Goal: Transaction & Acquisition: Purchase product/service

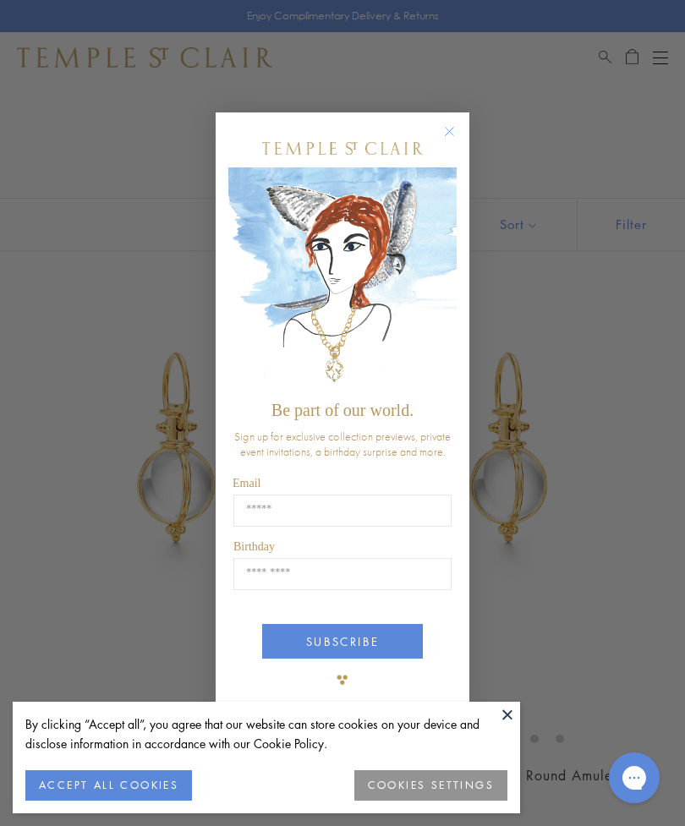
click at [452, 122] on circle "Close dialog" at bounding box center [450, 131] width 20 height 20
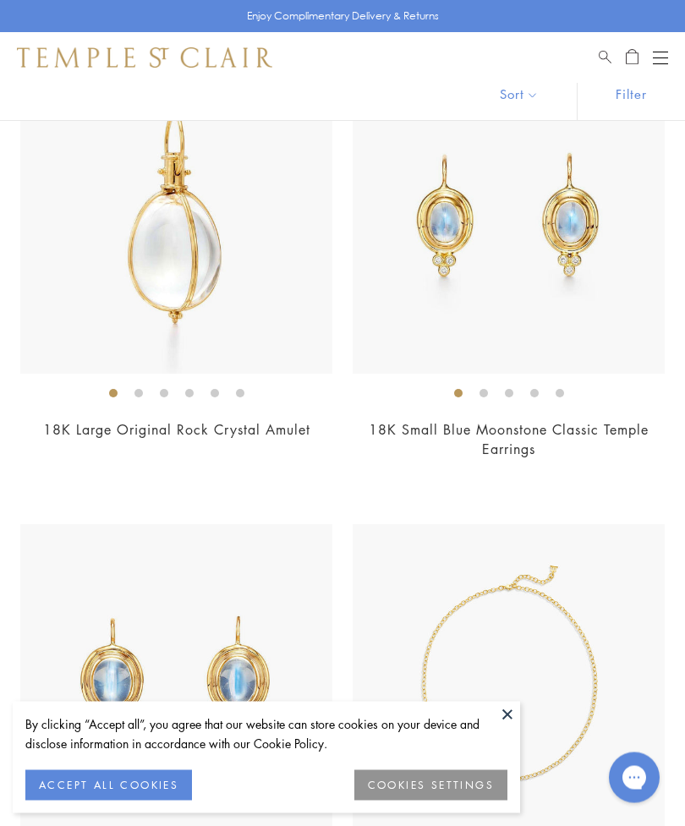
scroll to position [4467, 0]
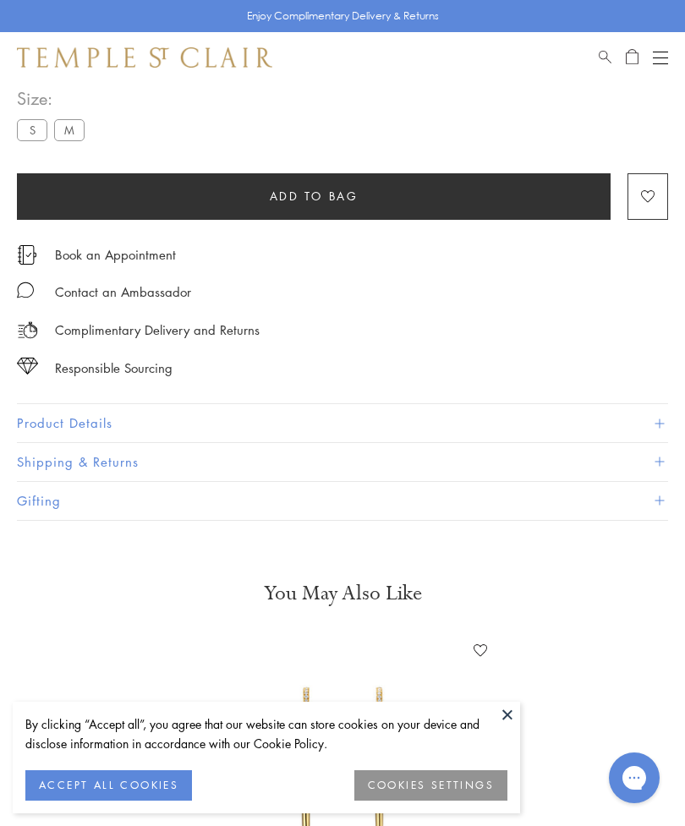
scroll to position [835, 0]
click at [55, 412] on button "Product Details" at bounding box center [342, 423] width 651 height 38
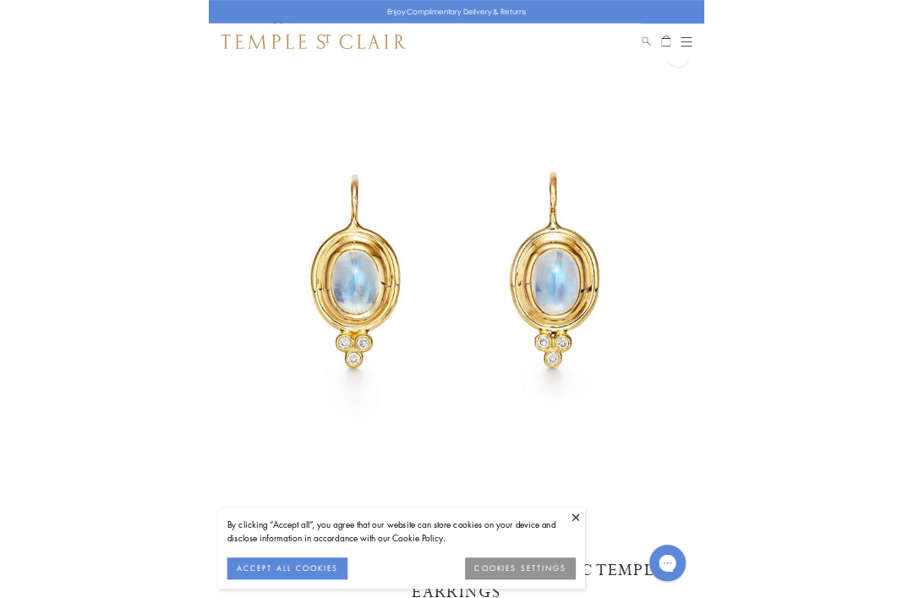
scroll to position [274, 0]
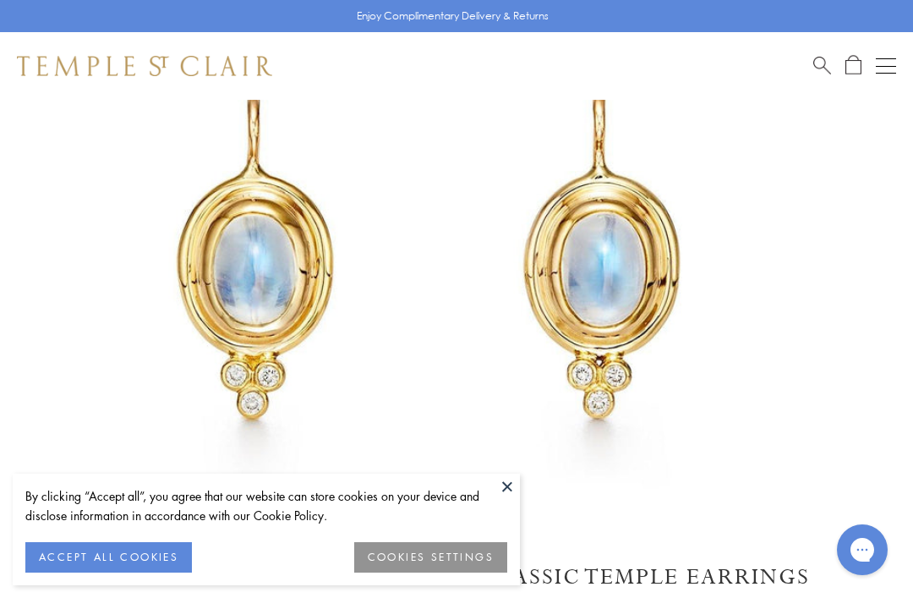
click at [121, 556] on button "ACCEPT ALL COOKIES" at bounding box center [108, 557] width 167 height 30
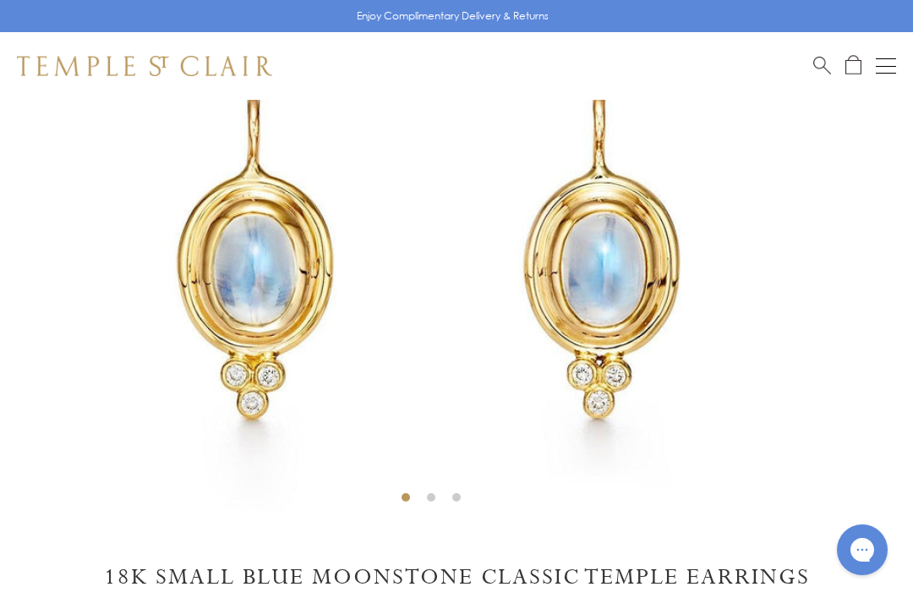
scroll to position [272, 0]
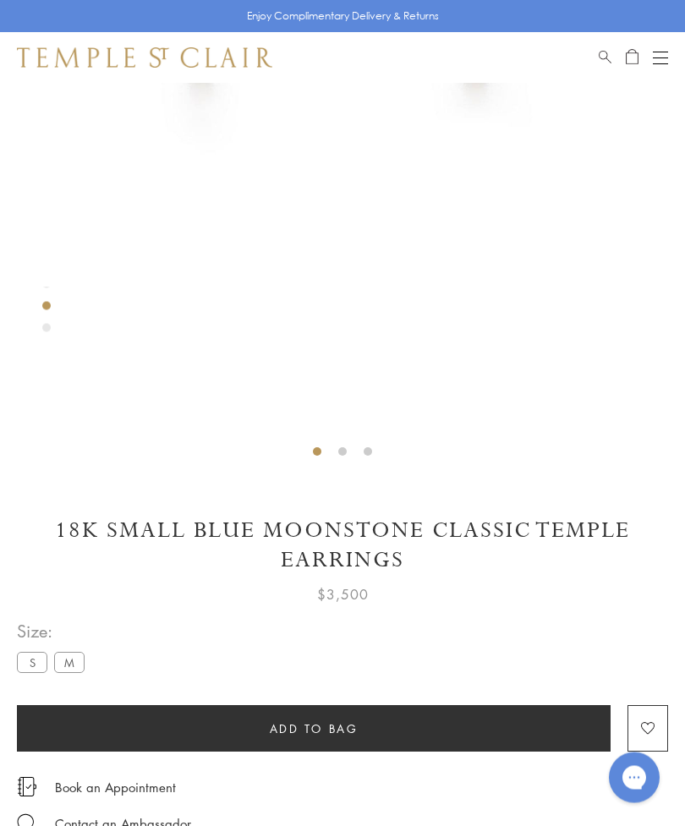
scroll to position [482, 0]
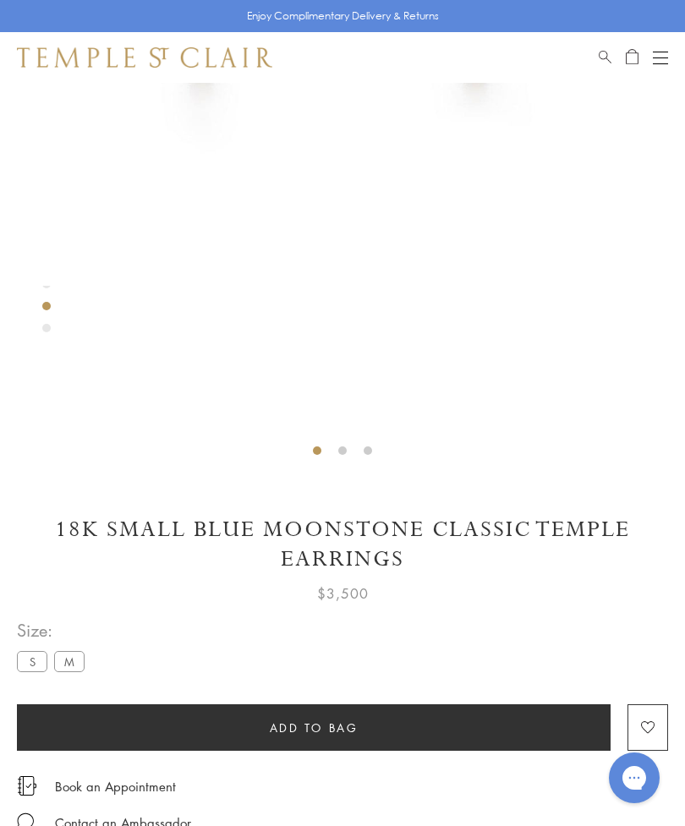
click at [61, 597] on label "M" at bounding box center [69, 661] width 30 height 21
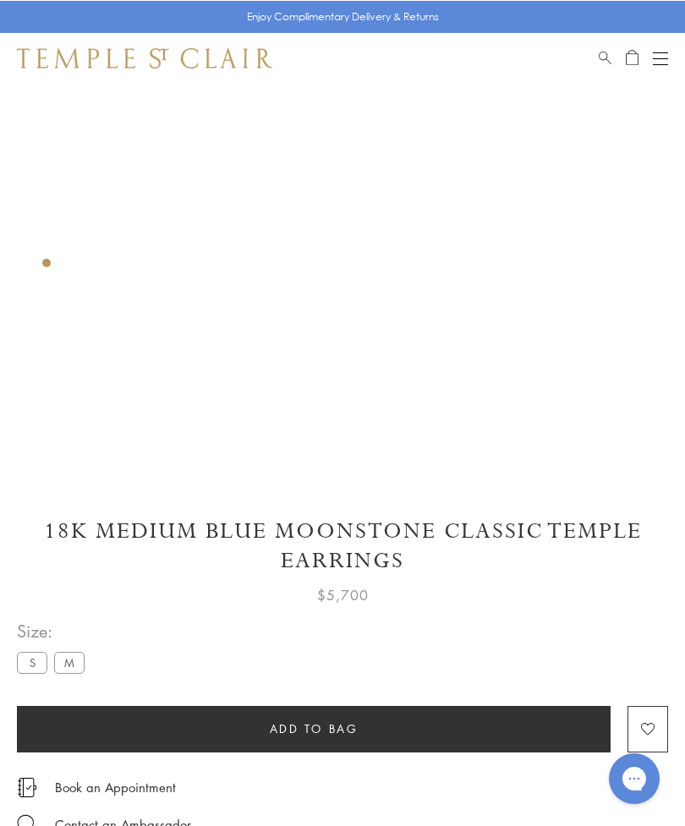
scroll to position [306, 0]
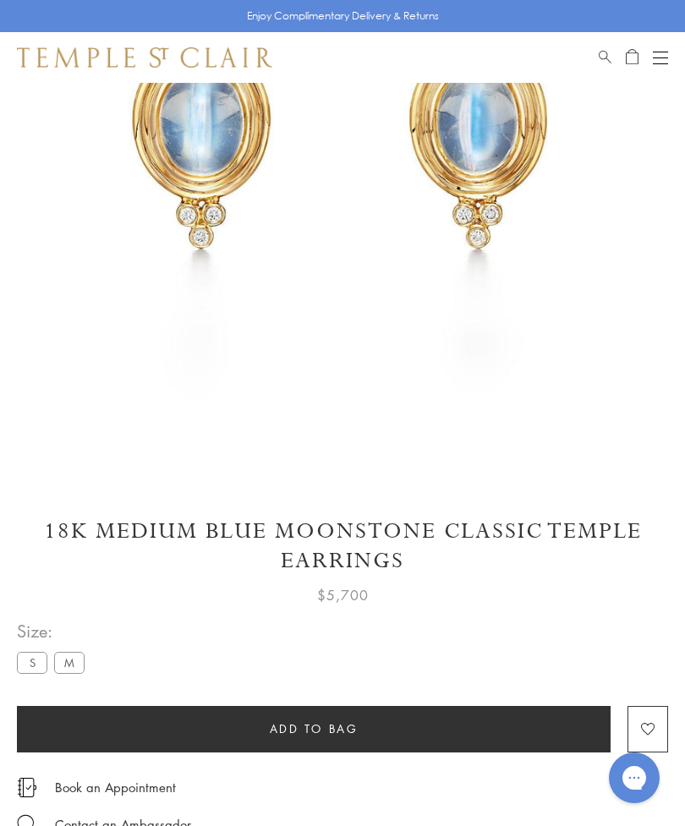
click at [25, 597] on label "S" at bounding box center [32, 662] width 30 height 21
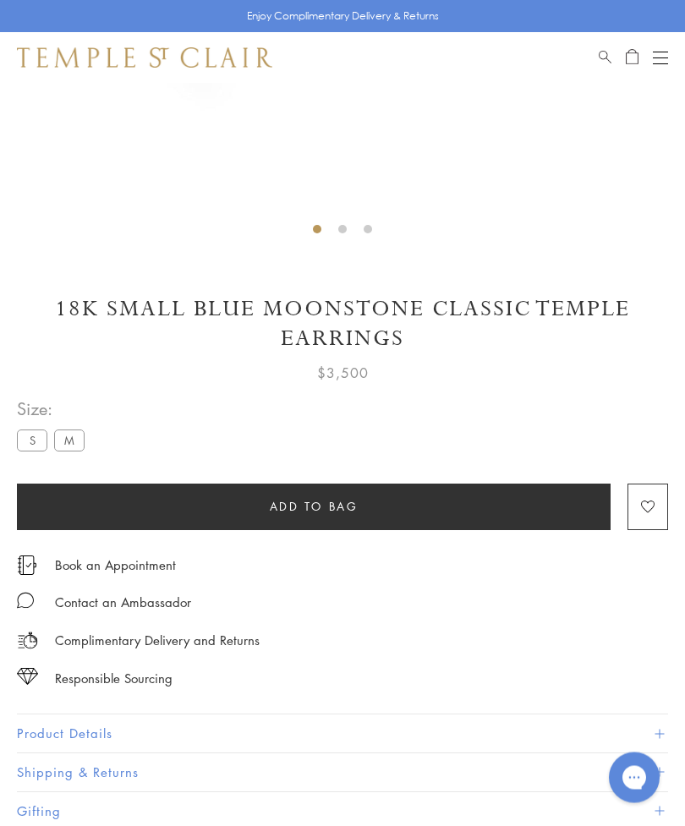
scroll to position [525, 0]
click at [154, 507] on button "Add to bag" at bounding box center [314, 507] width 594 height 47
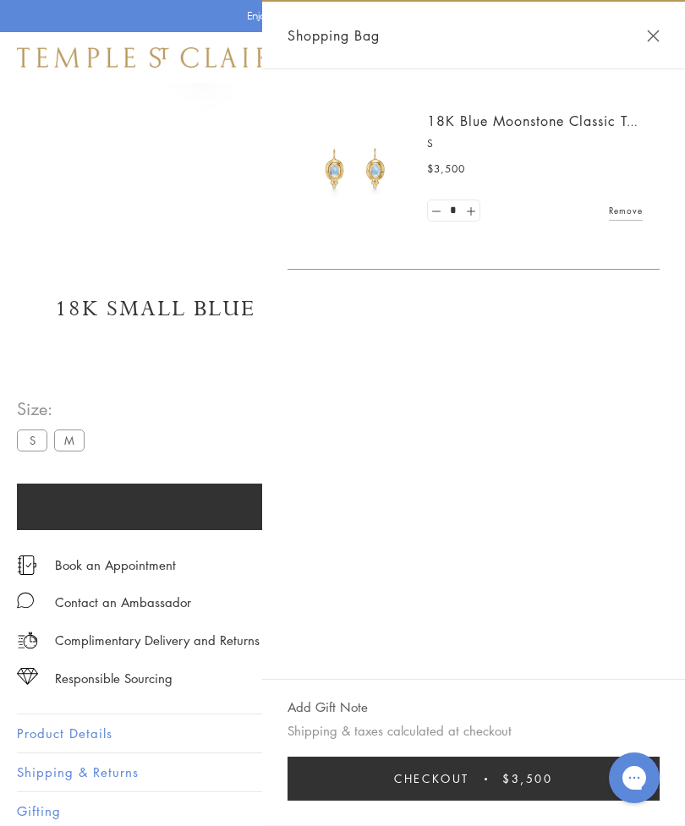
click at [654, 30] on button "Close Shopping Bag" at bounding box center [653, 36] width 13 height 13
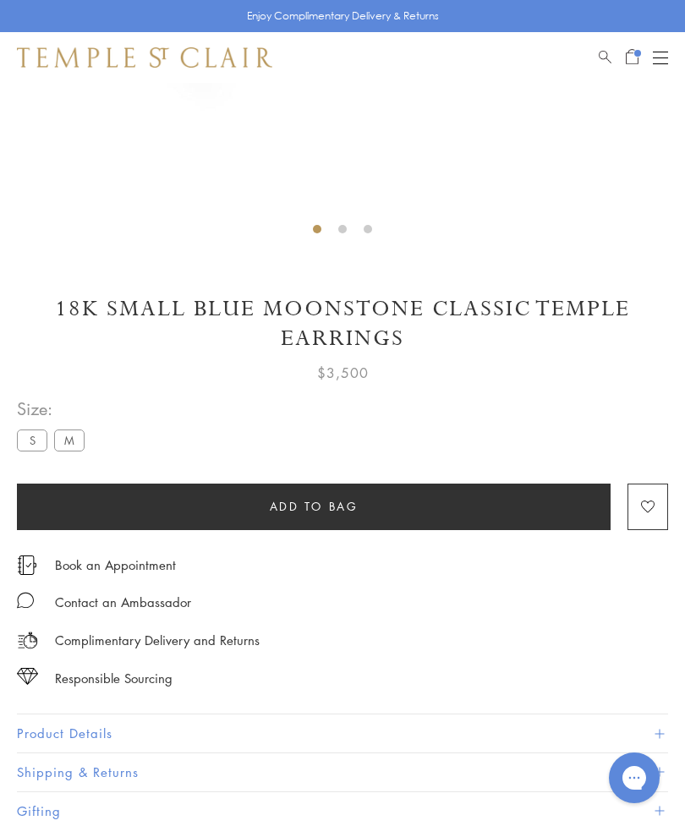
click at [68, 597] on button "Product Details" at bounding box center [342, 733] width 651 height 38
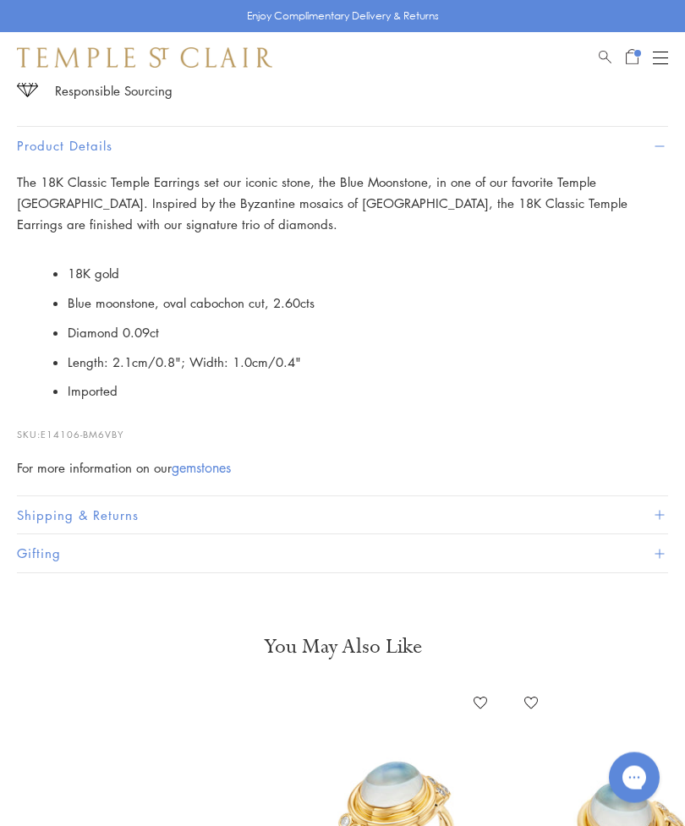
scroll to position [1113, 0]
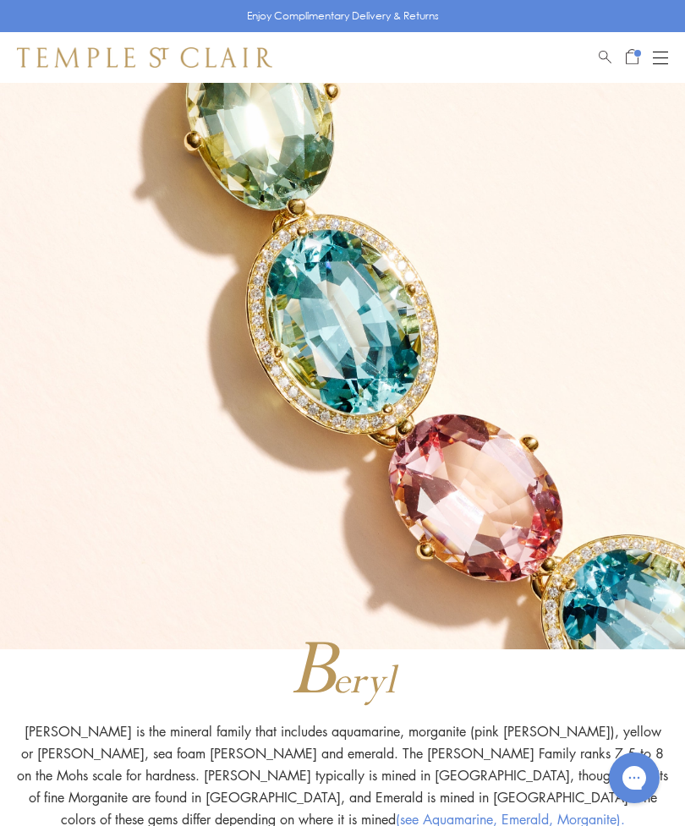
scroll to position [2404, 0]
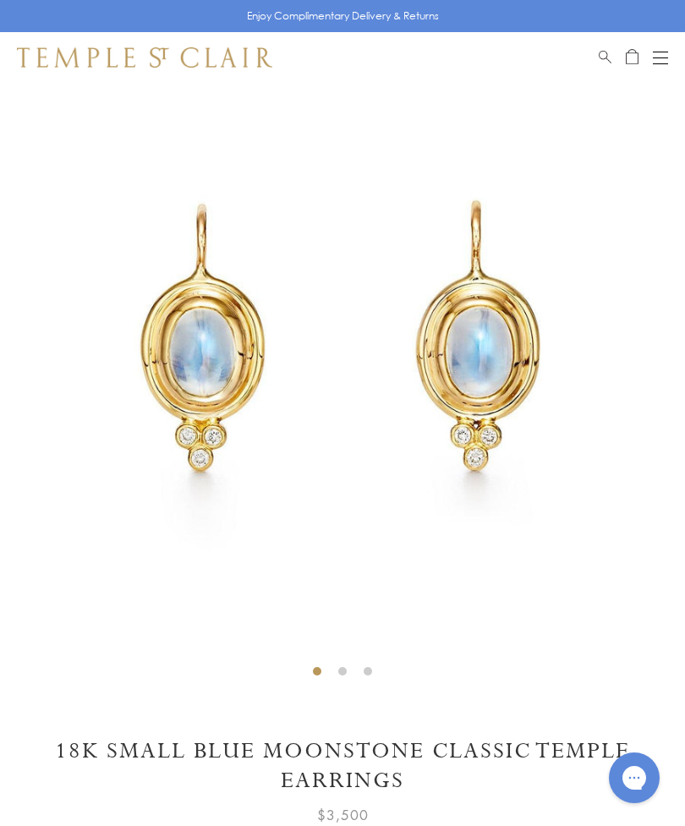
click at [658, 62] on button "Open navigation" at bounding box center [660, 57] width 15 height 20
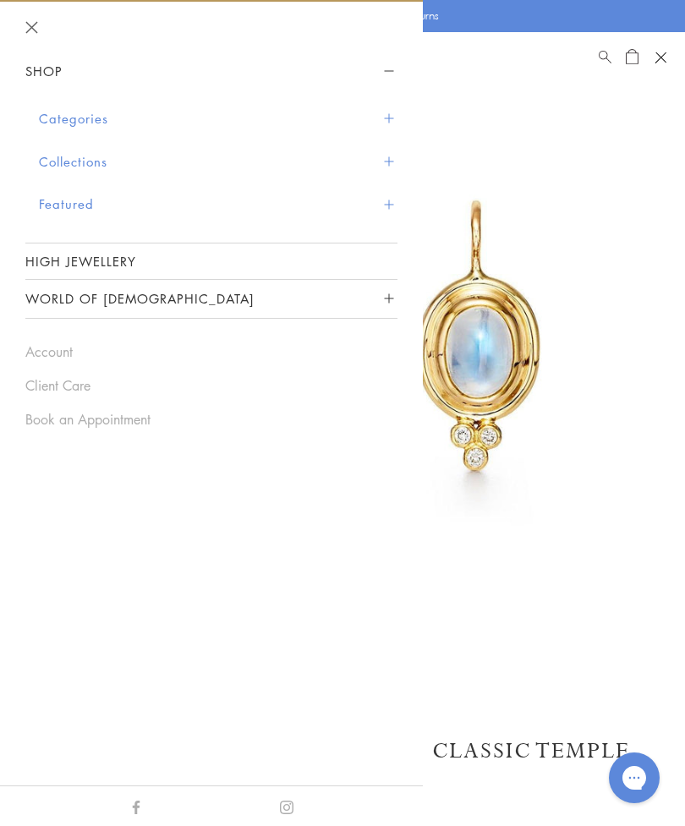
click at [75, 121] on button "Categories" at bounding box center [218, 118] width 358 height 43
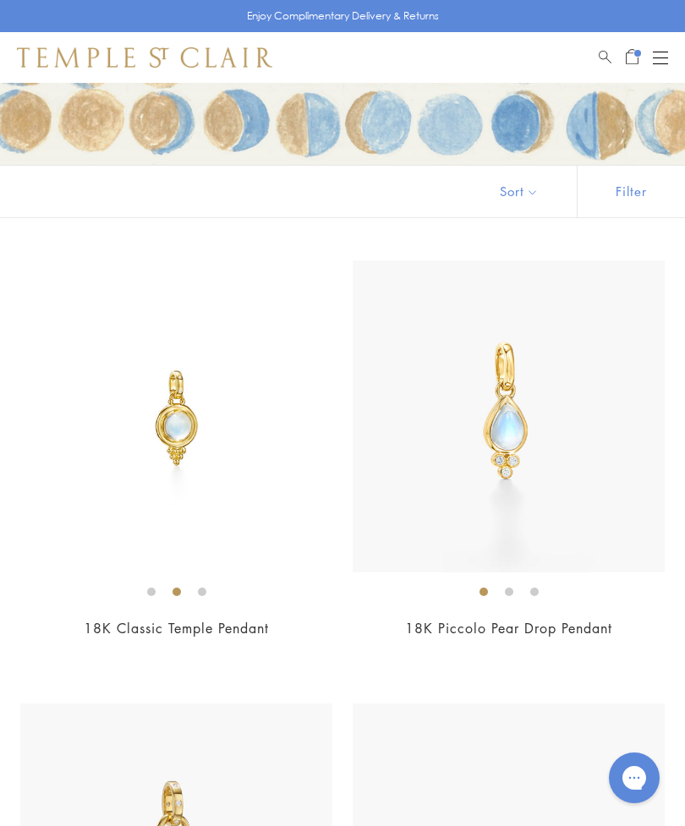
scroll to position [211, 0]
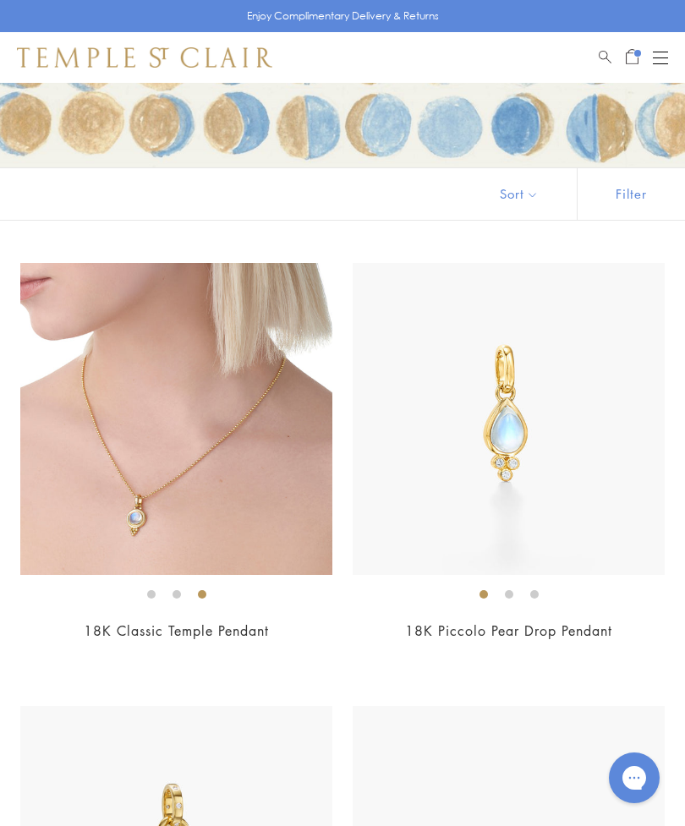
click at [425, 468] on img at bounding box center [509, 419] width 312 height 312
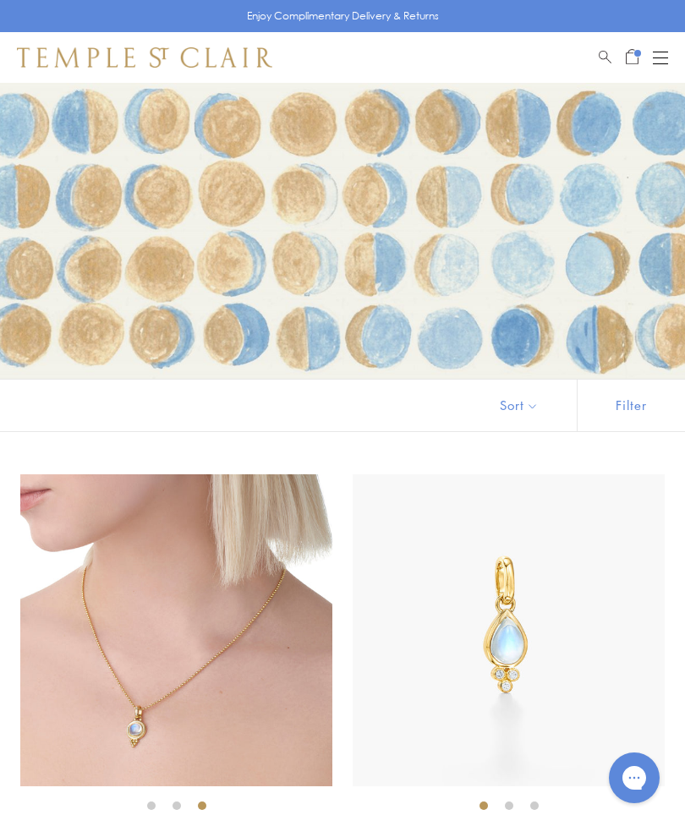
scroll to position [265, 0]
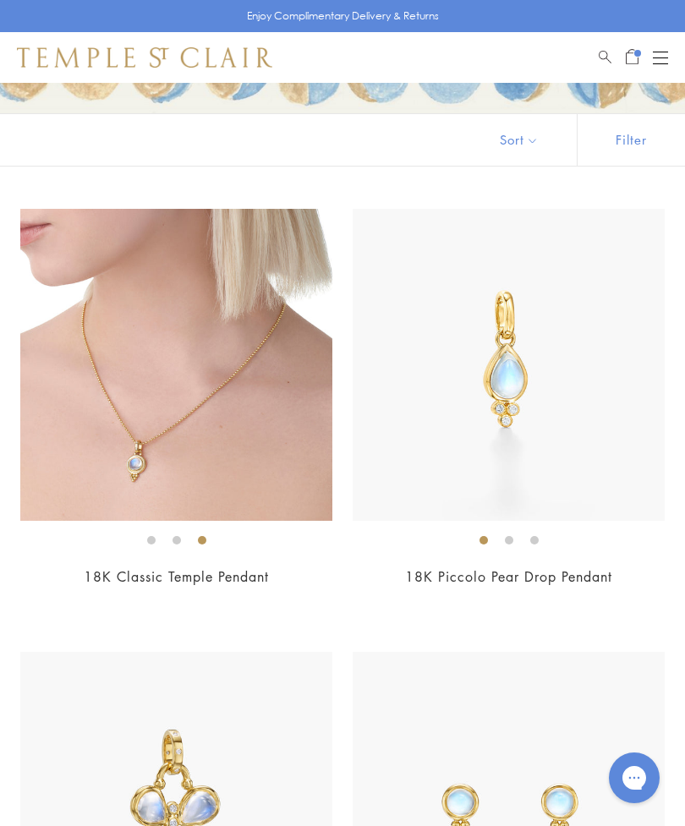
click at [133, 472] on img at bounding box center [176, 365] width 312 height 312
click at [136, 581] on link "18K Classic Temple Pendant" at bounding box center [176, 576] width 185 height 19
click at [499, 580] on link "18K Piccolo Pear Drop Pendant" at bounding box center [508, 576] width 207 height 19
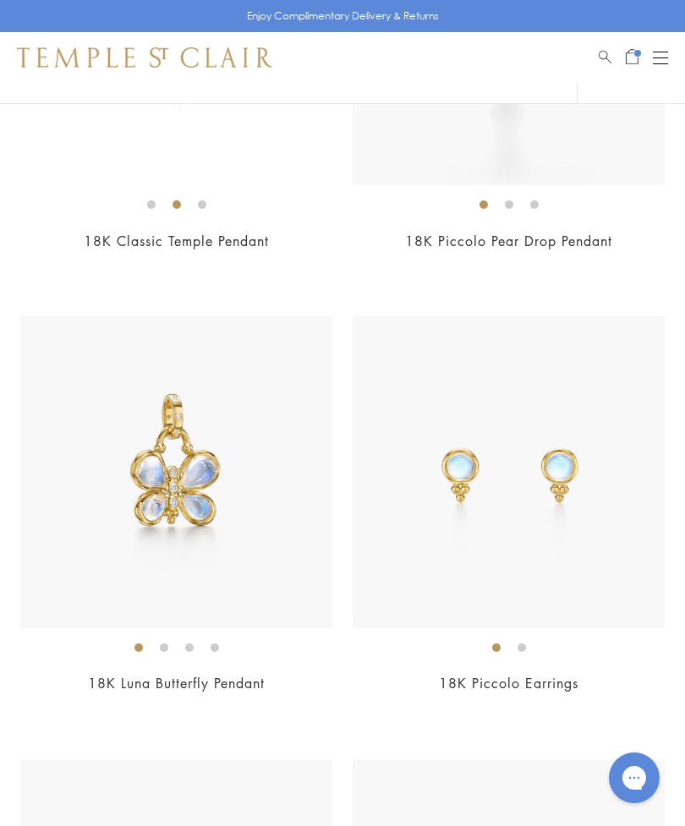
scroll to position [651, 0]
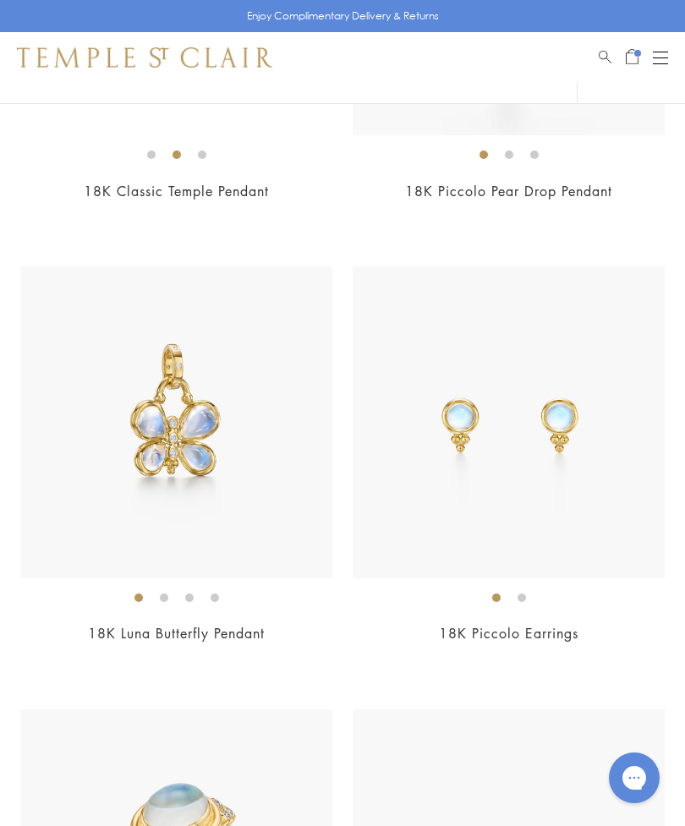
click at [415, 655] on div "$2,300" at bounding box center [509, 657] width 312 height 19
click at [449, 479] on img at bounding box center [509, 422] width 312 height 312
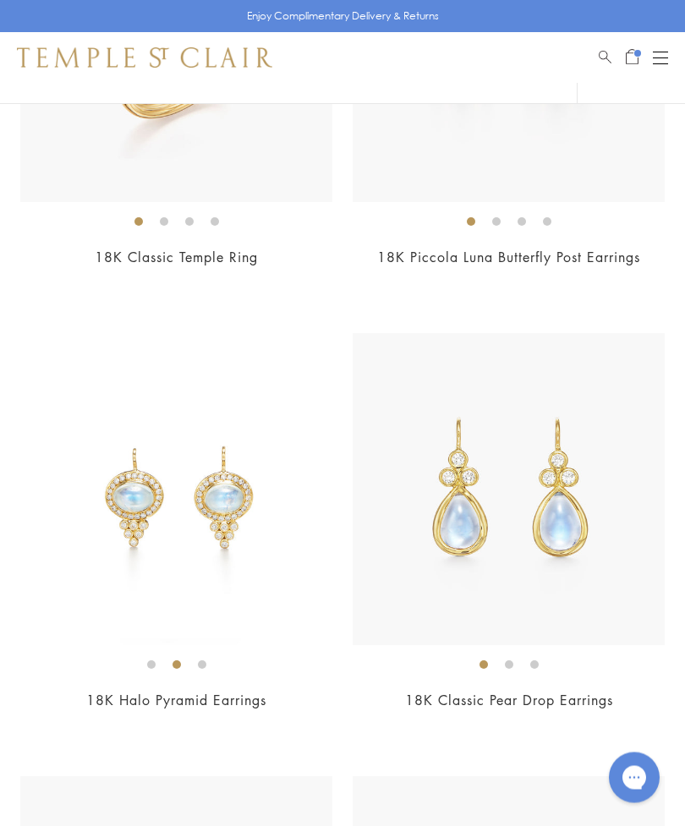
scroll to position [1470, 0]
click at [486, 632] on img at bounding box center [509, 489] width 312 height 312
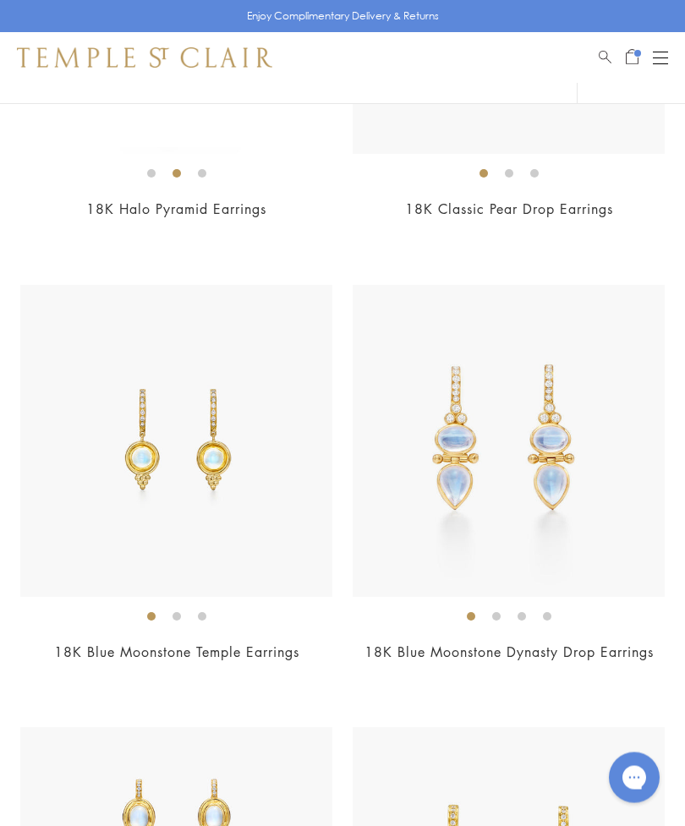
scroll to position [1961, 0]
click at [150, 643] on link "18K Blue Moonstone Temple Earrings" at bounding box center [176, 652] width 245 height 19
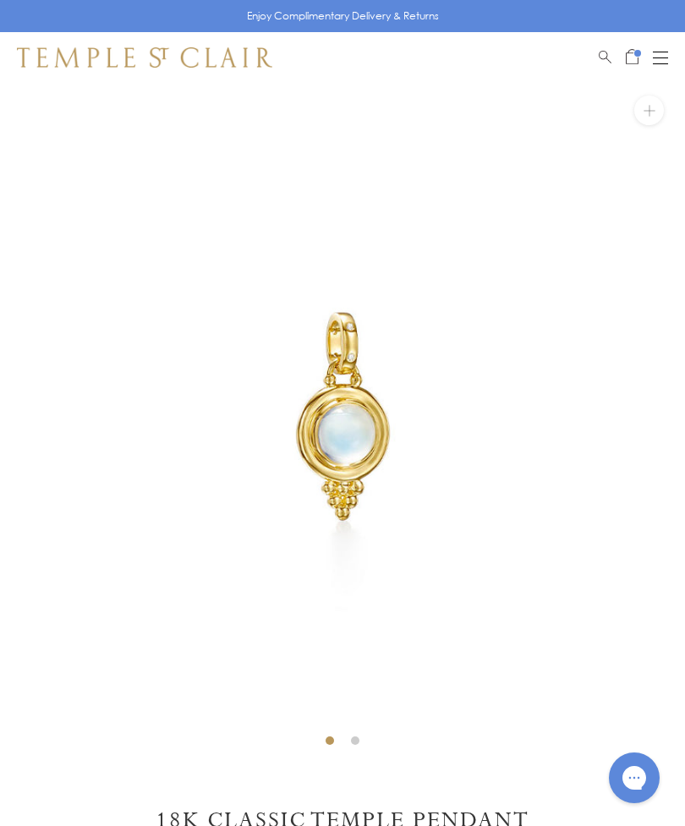
scroll to position [13, 0]
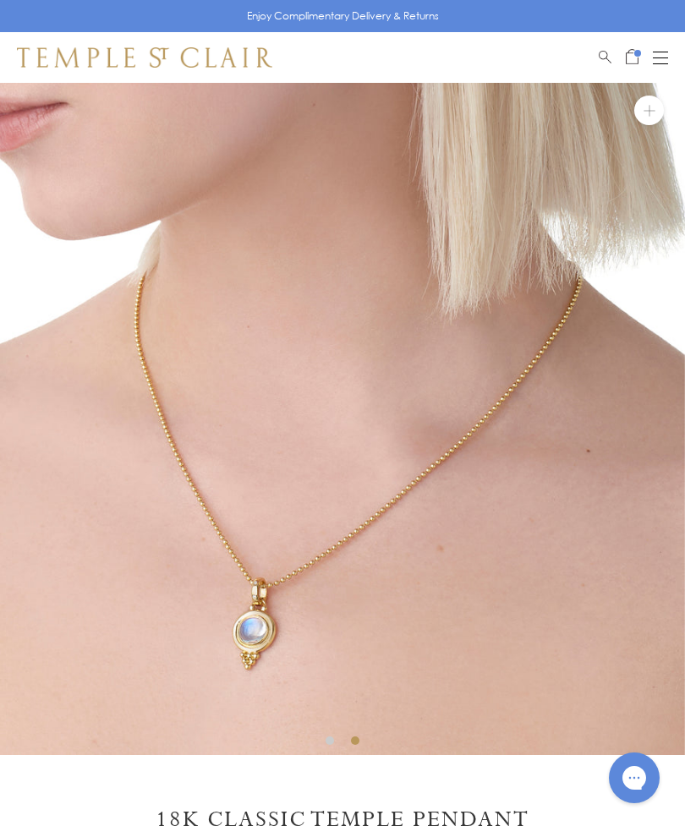
click at [194, 402] on img at bounding box center [342, 412] width 685 height 685
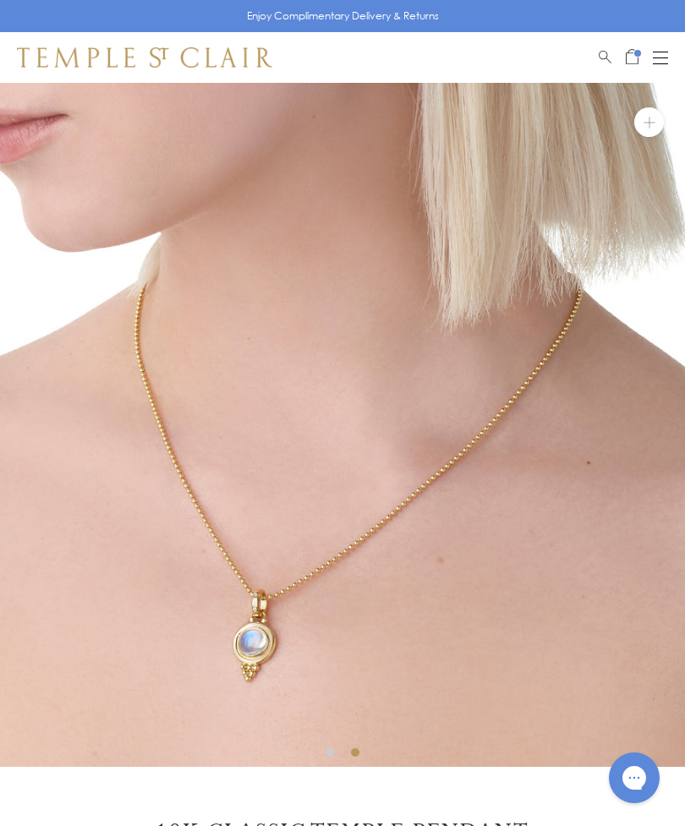
scroll to position [0, 0]
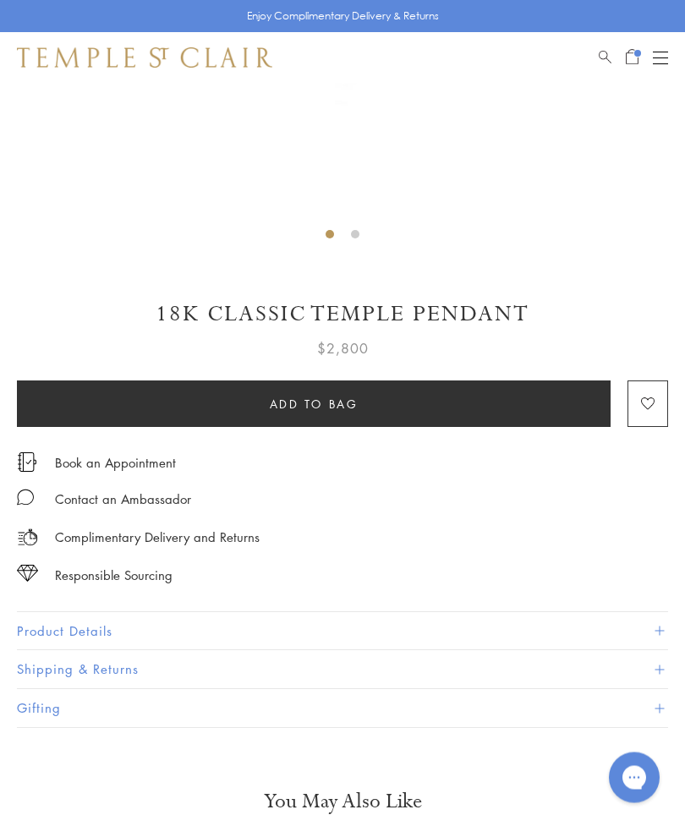
scroll to position [519, 0]
click at [92, 629] on button "Product Details" at bounding box center [342, 631] width 651 height 38
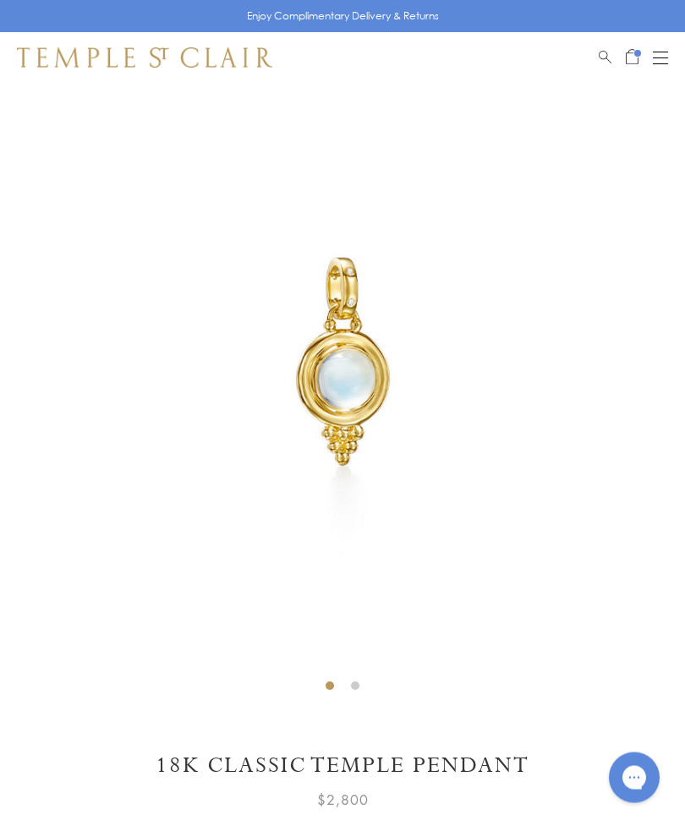
scroll to position [0, 0]
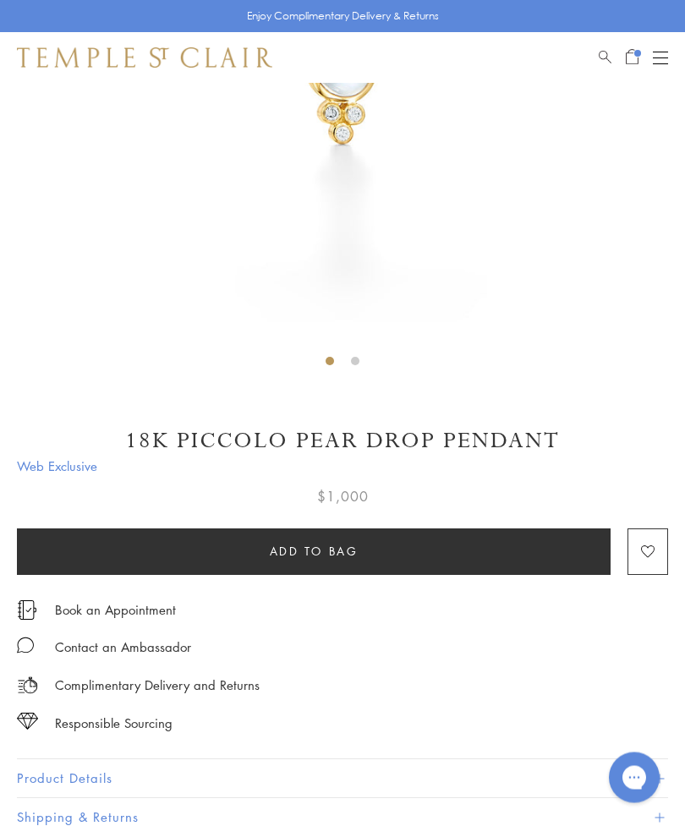
scroll to position [391, 0]
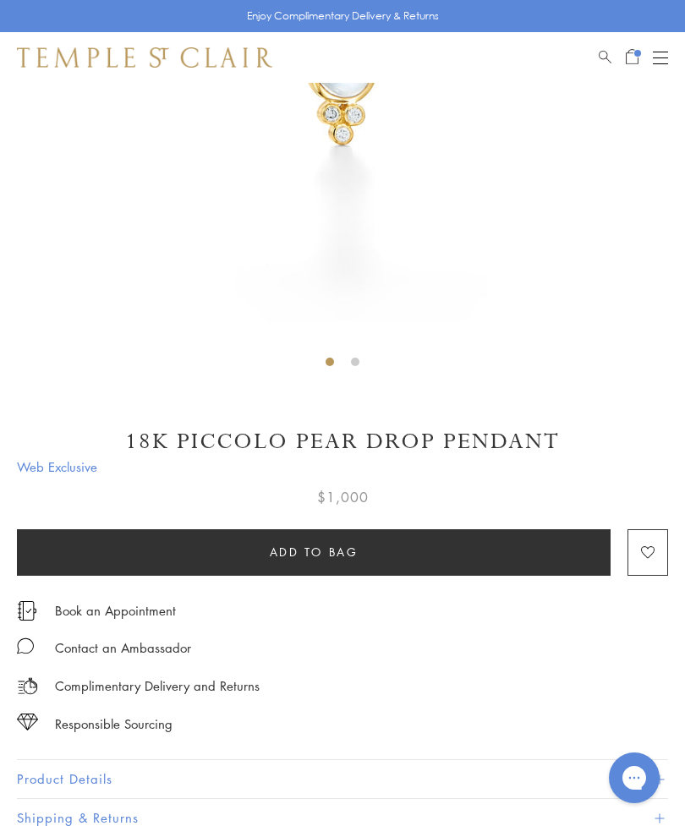
click at [79, 775] on button "Product Details" at bounding box center [342, 779] width 651 height 38
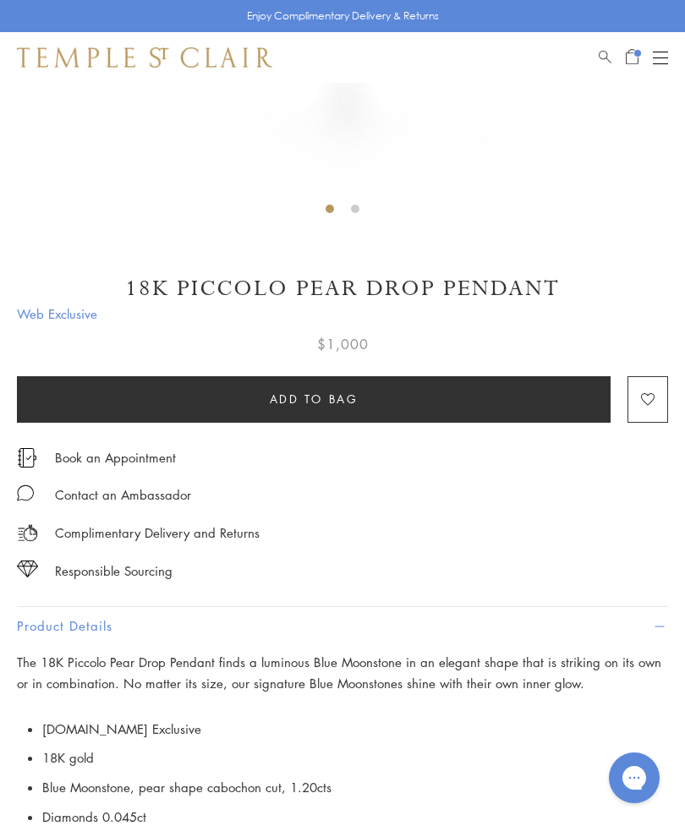
scroll to position [600, 0]
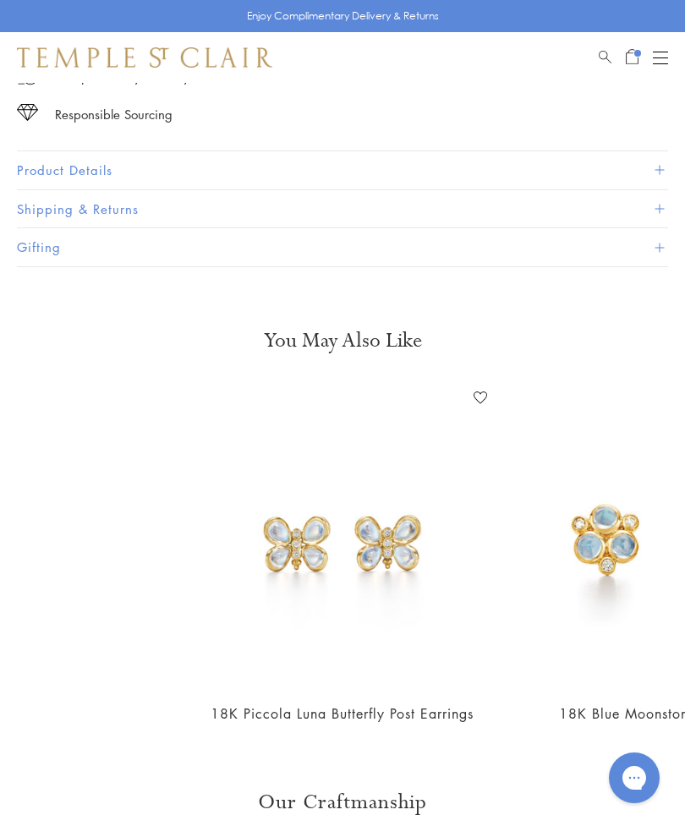
scroll to position [961, 0]
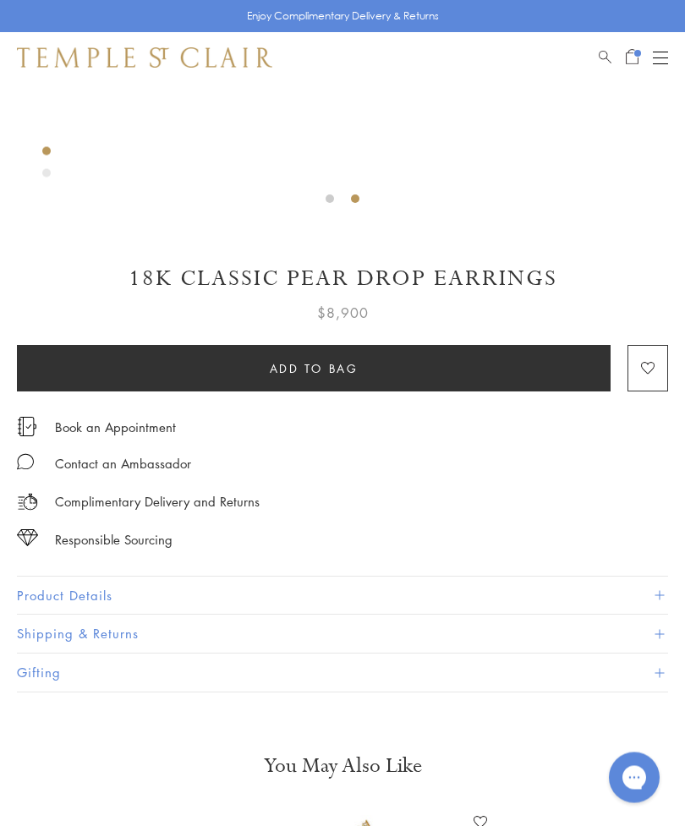
scroll to position [555, 0]
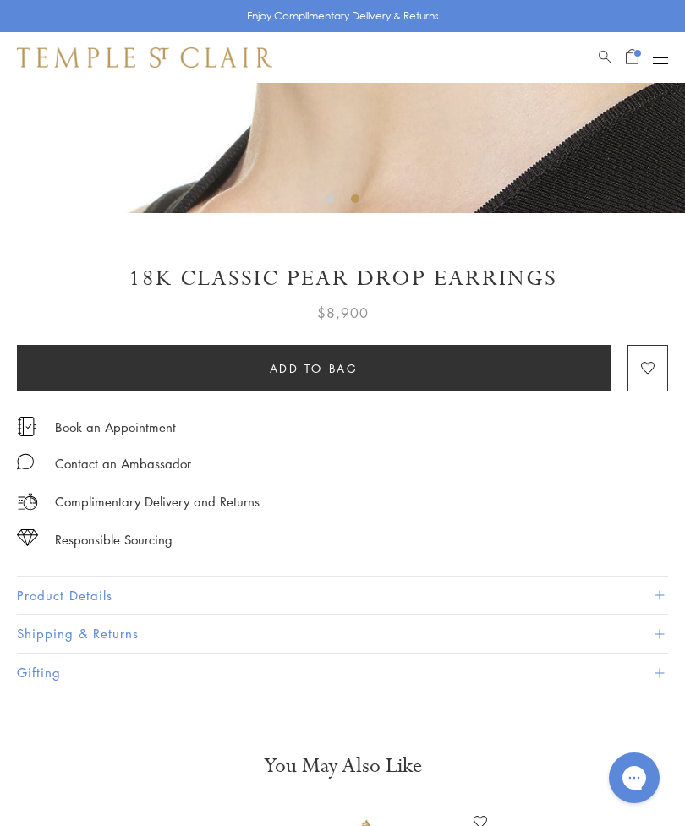
click at [77, 593] on button "Product Details" at bounding box center [342, 596] width 651 height 38
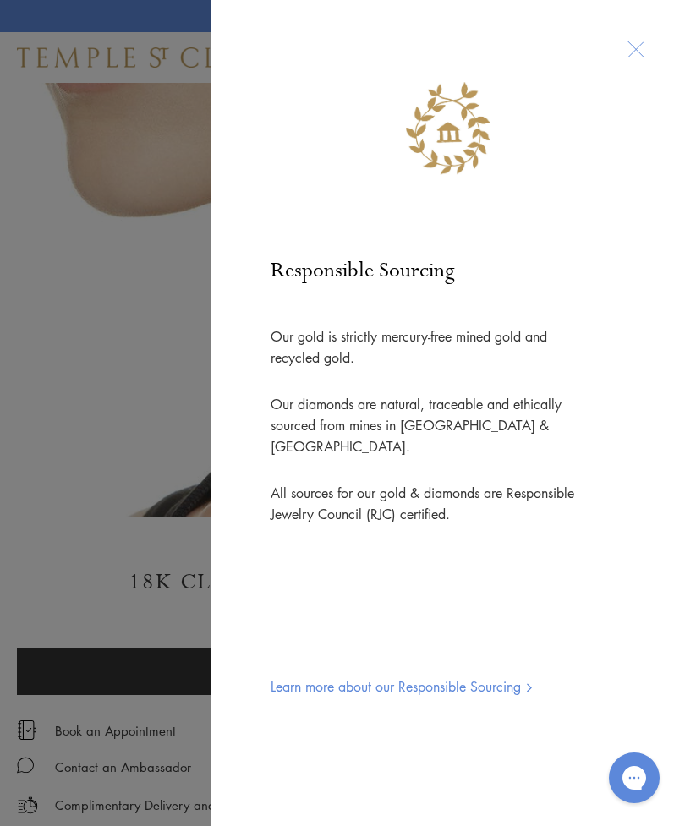
scroll to position [0, 0]
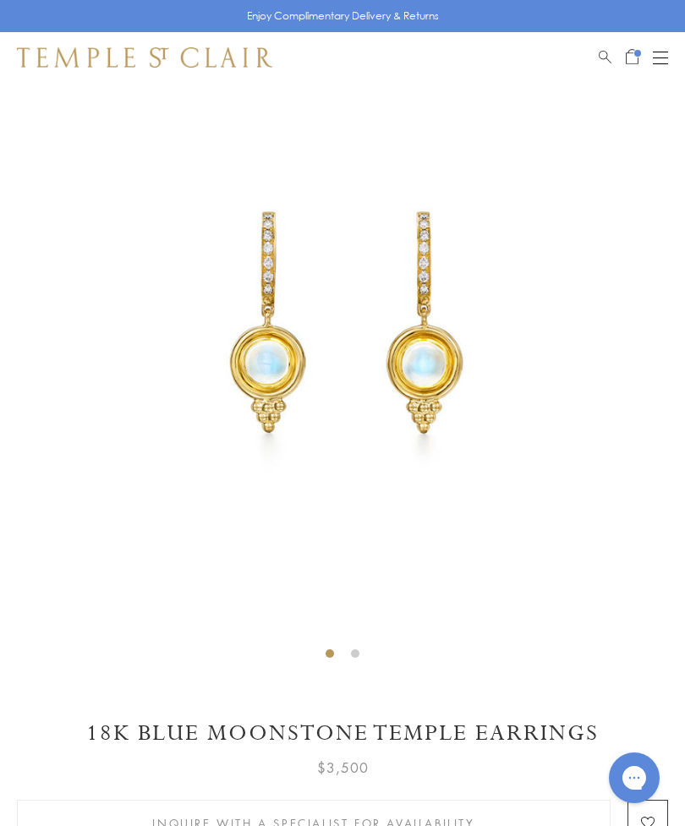
scroll to position [151, 0]
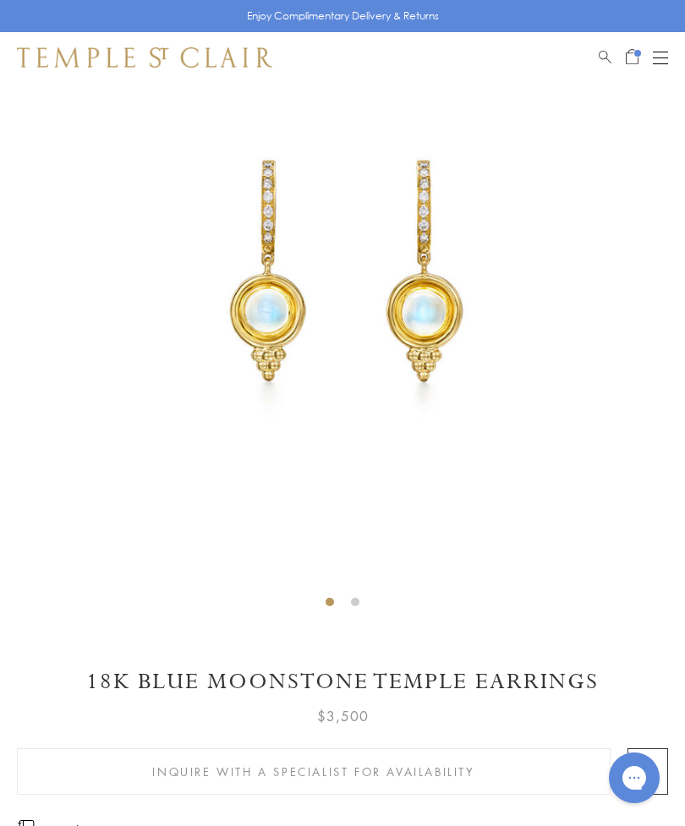
click at [627, 62] on span "Open Shopping Bag" at bounding box center [632, 54] width 13 height 15
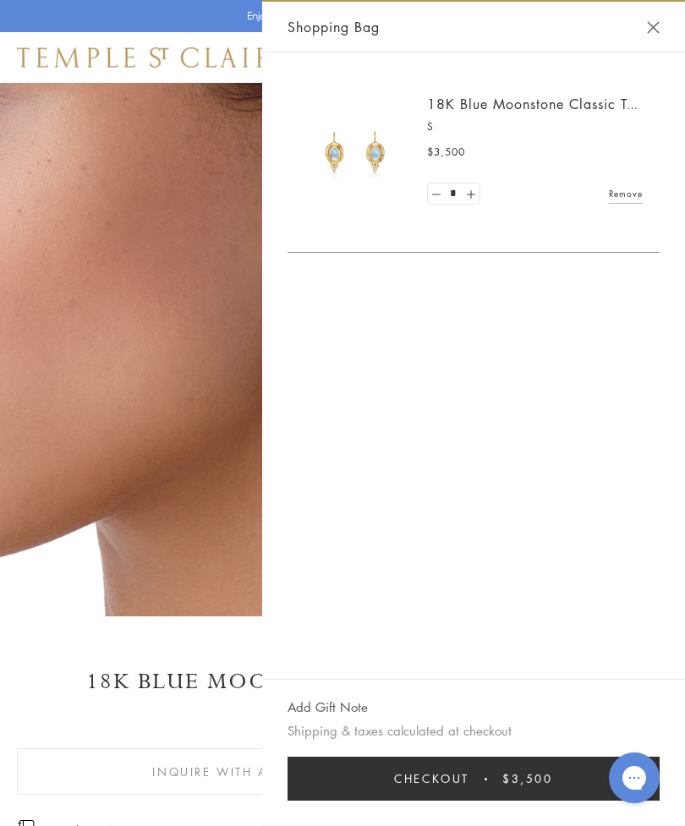
click at [658, 30] on button "Close Shopping Bag" at bounding box center [653, 27] width 13 height 13
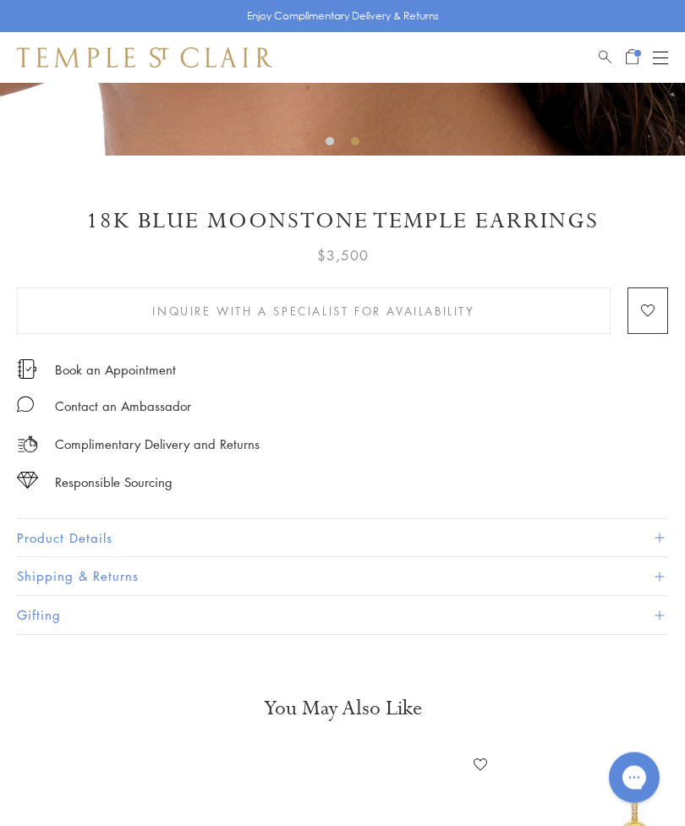
scroll to position [612, 0]
click at [73, 538] on button "Product Details" at bounding box center [342, 538] width 651 height 38
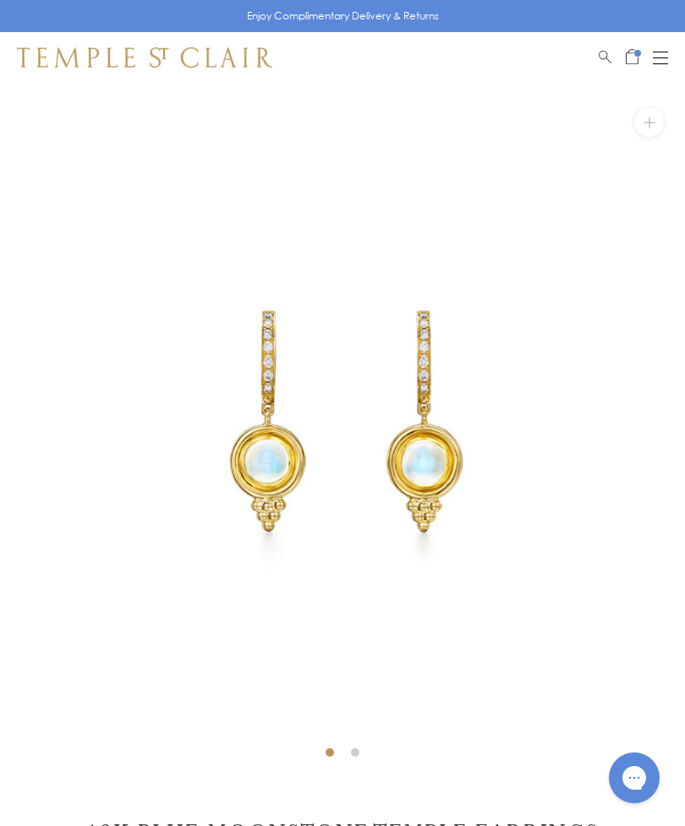
scroll to position [0, 0]
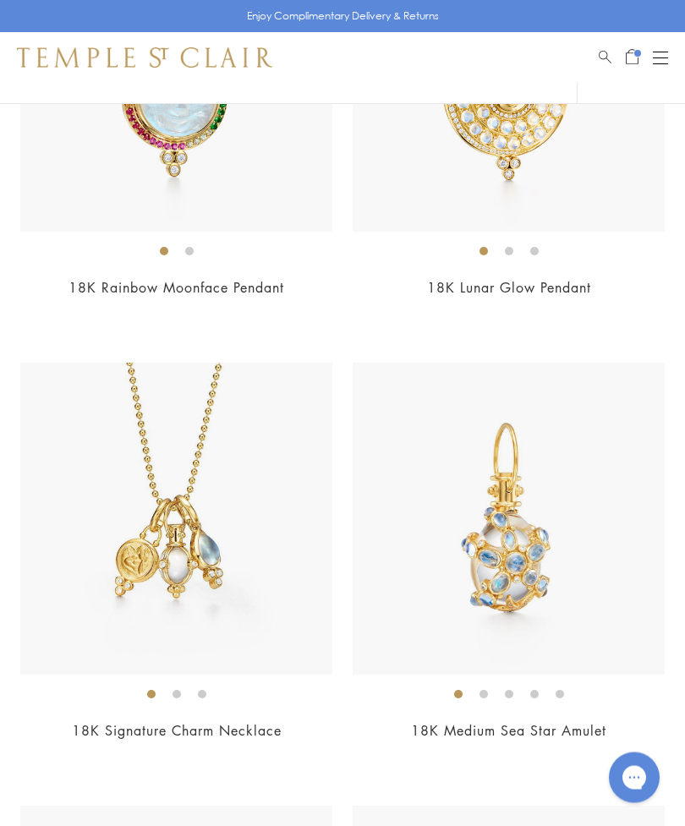
scroll to position [6756, 0]
click at [159, 721] on link "18K Signature Charm Necklace" at bounding box center [177, 730] width 210 height 19
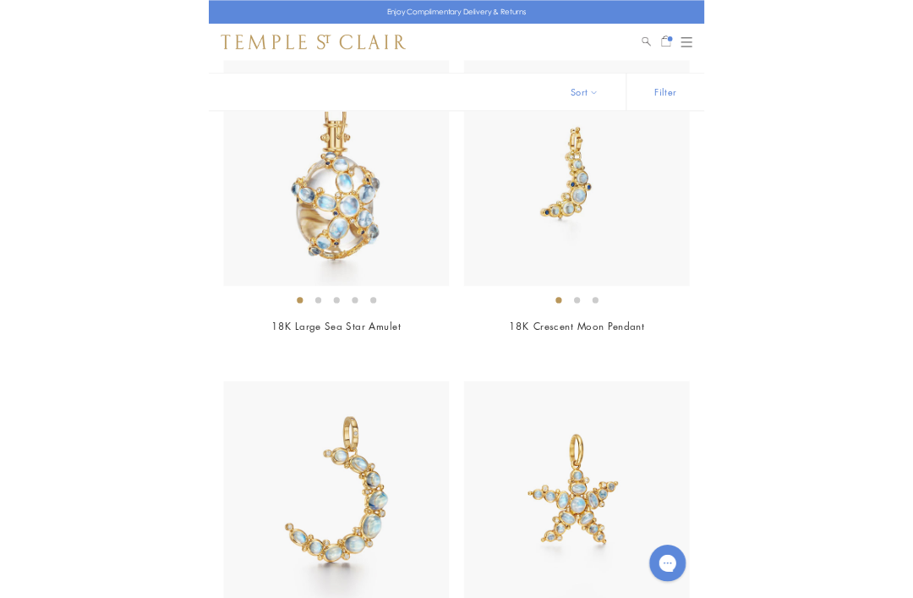
scroll to position [7609, 0]
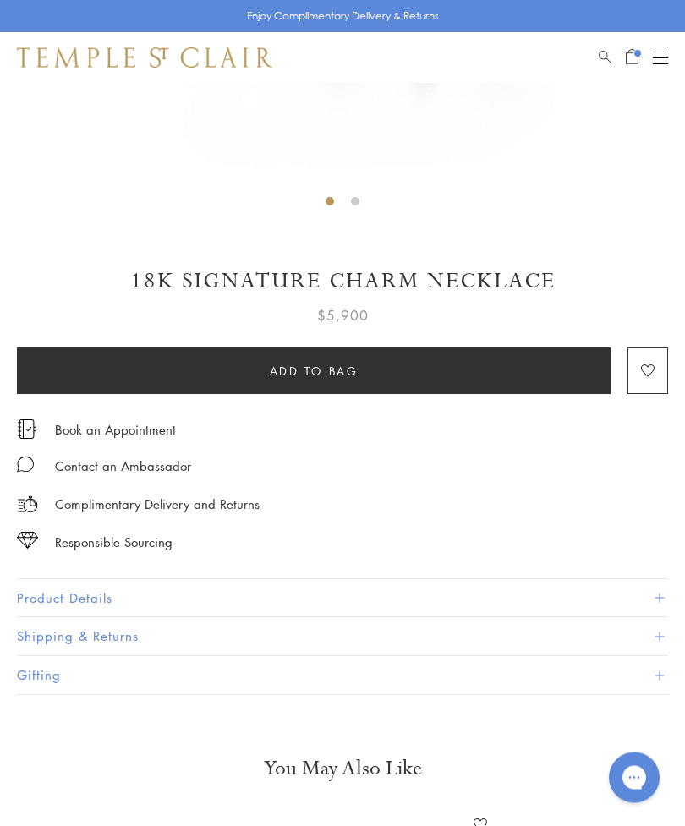
click at [74, 604] on button "Product Details" at bounding box center [342, 599] width 651 height 38
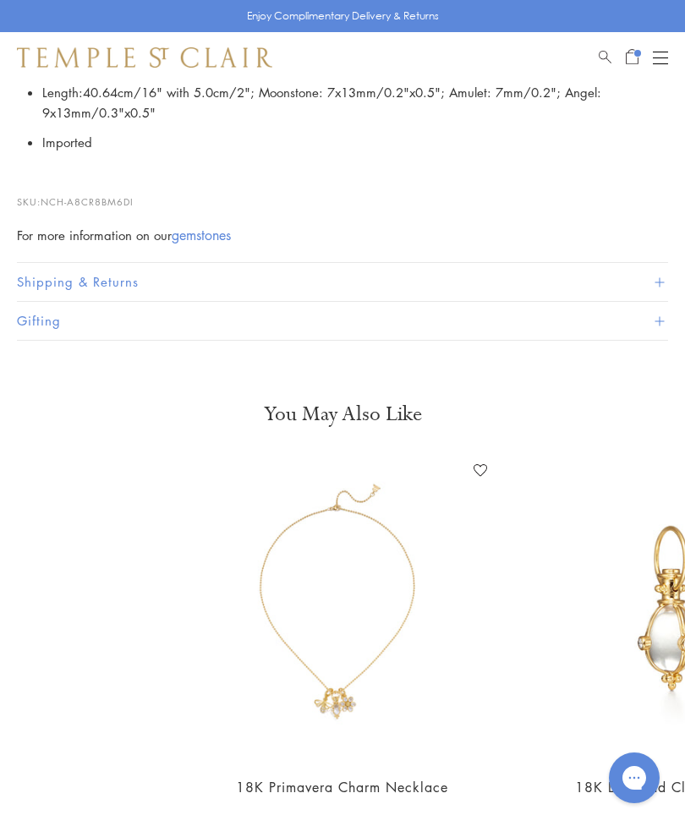
scroll to position [1327, 0]
